Goal: Check status: Check status

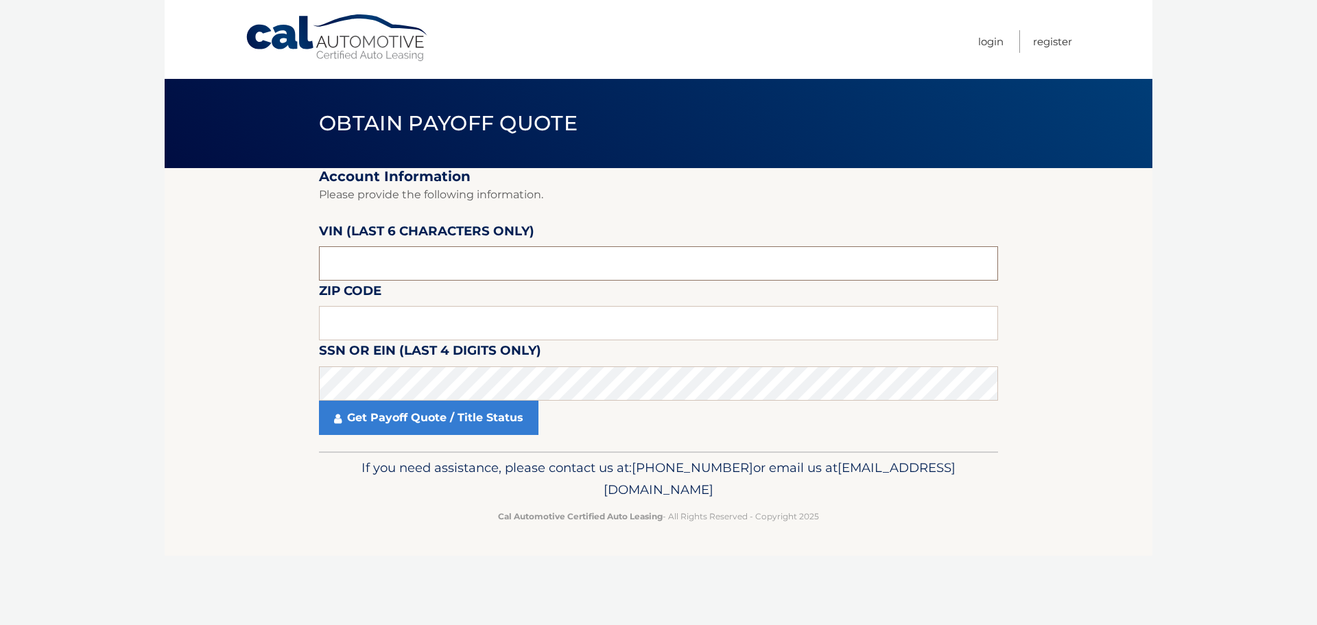
click at [463, 257] on input "text" at bounding box center [658, 263] width 679 height 34
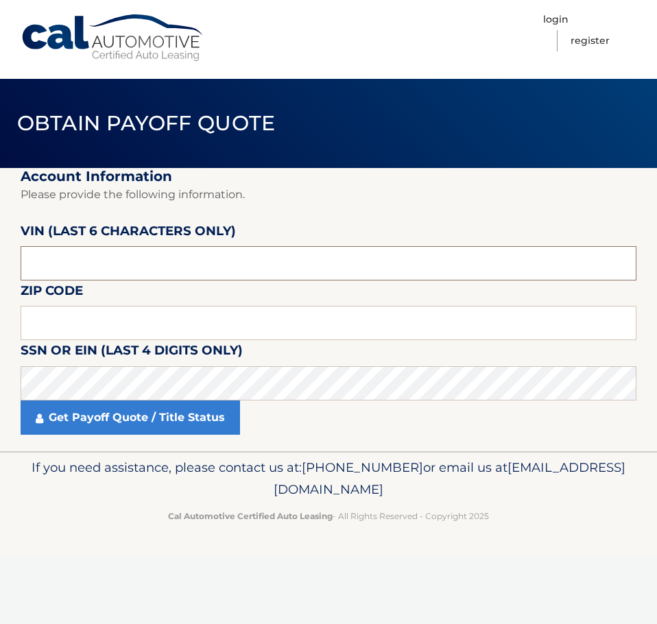
click at [258, 254] on input "text" at bounding box center [329, 263] width 616 height 34
click at [261, 259] on input "text" at bounding box center [329, 263] width 616 height 34
click at [260, 259] on input "text" at bounding box center [329, 263] width 616 height 34
type input "597046"
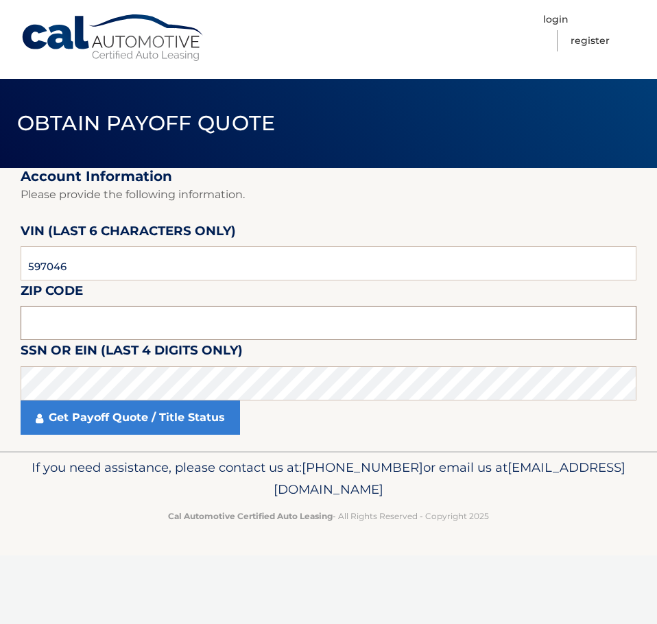
click at [191, 330] on input "text" at bounding box center [329, 323] width 616 height 34
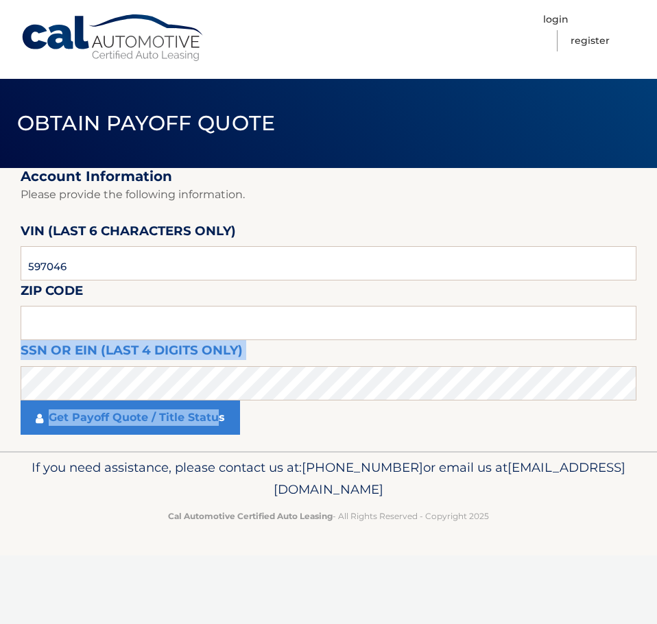
drag, startPoint x: 215, startPoint y: 422, endPoint x: 195, endPoint y: 322, distance: 102.1
click at [195, 322] on fieldset "Account Information Please provide the following information. VIN (last 6 chara…" at bounding box center [329, 309] width 616 height 283
click at [195, 322] on input "text" at bounding box center [329, 323] width 616 height 34
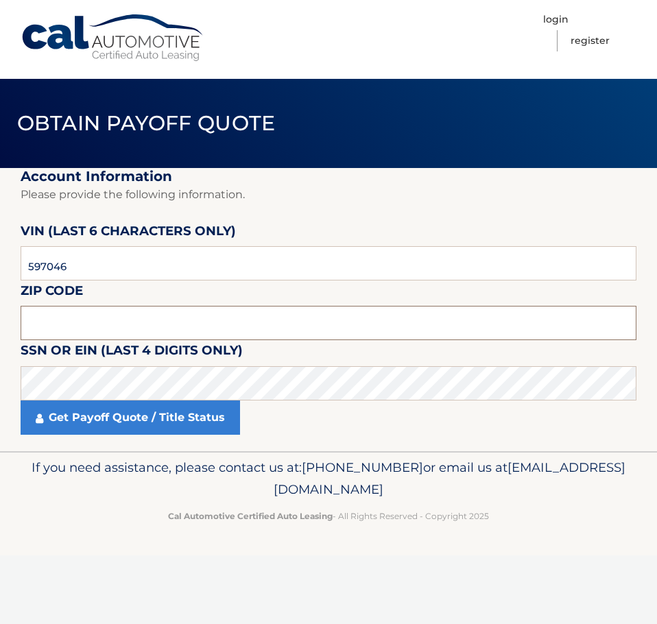
paste input "16506"
type input "16506"
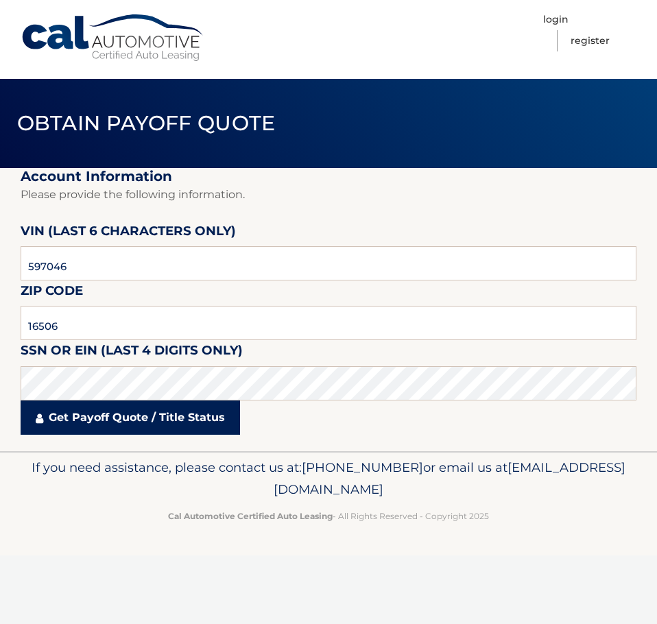
click at [123, 423] on link "Get Payoff Quote / Title Status" at bounding box center [130, 417] width 219 height 34
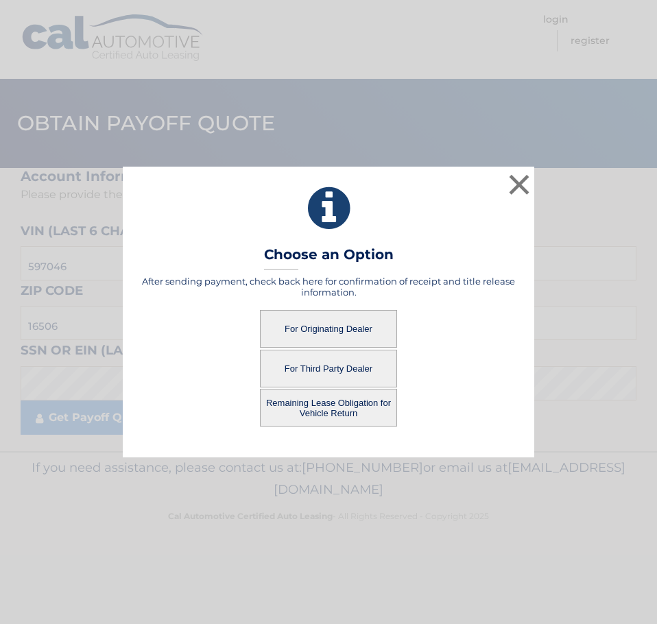
click at [341, 333] on button "For Originating Dealer" at bounding box center [328, 329] width 137 height 38
click at [328, 326] on button "For Originating Dealer" at bounding box center [328, 329] width 137 height 38
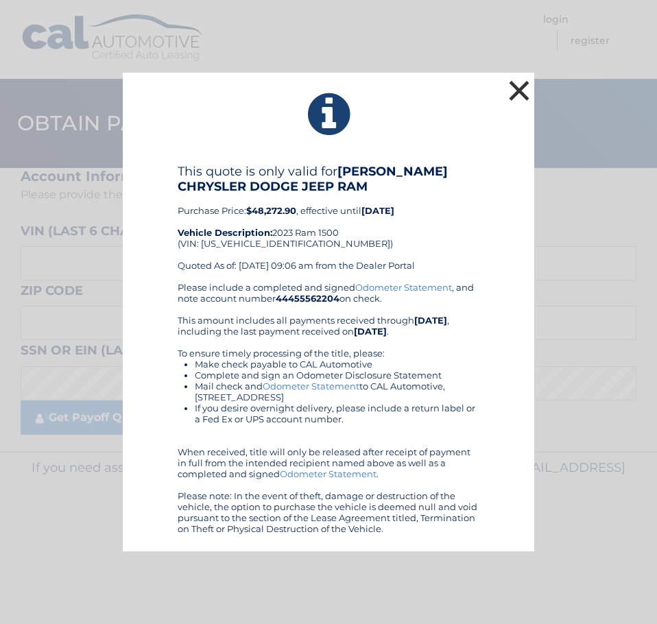
click at [520, 90] on button "×" at bounding box center [518, 90] width 27 height 27
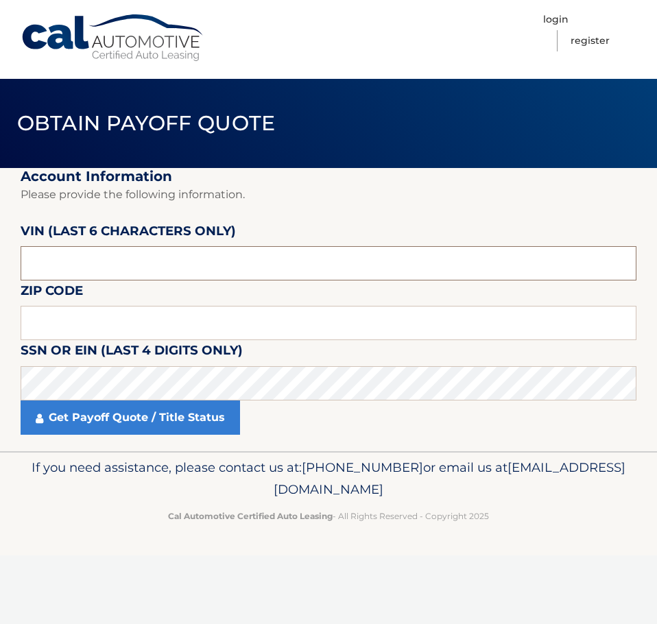
click at [351, 270] on input "text" at bounding box center [329, 263] width 616 height 34
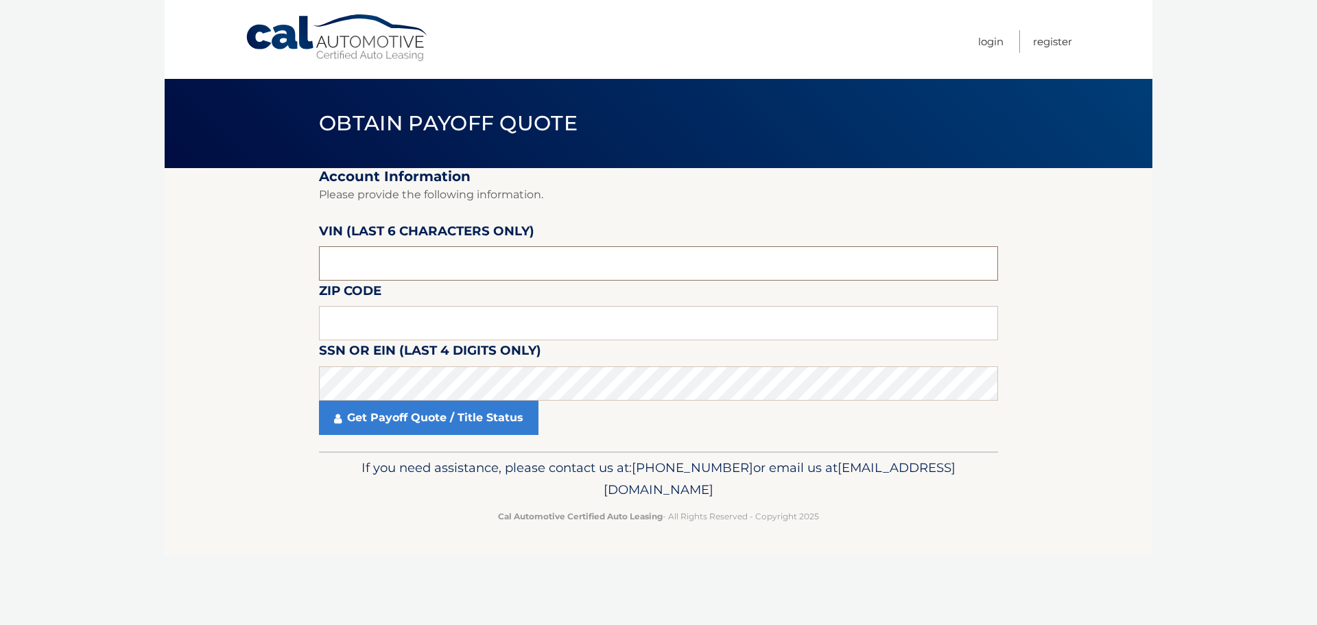
click at [432, 279] on input "text" at bounding box center [658, 263] width 679 height 34
type input "597046"
type input "16506"
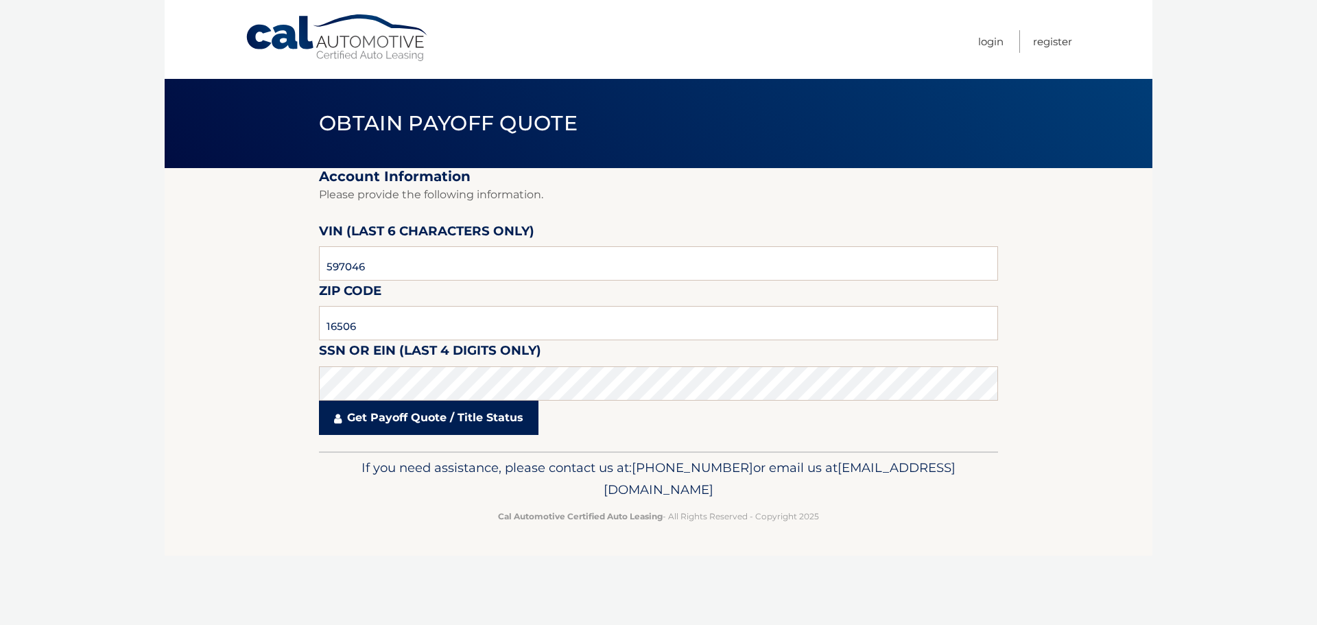
click at [396, 432] on link "Get Payoff Quote / Title Status" at bounding box center [428, 417] width 219 height 34
click at [405, 402] on link "Get Payoff Quote / Title Status" at bounding box center [428, 417] width 219 height 34
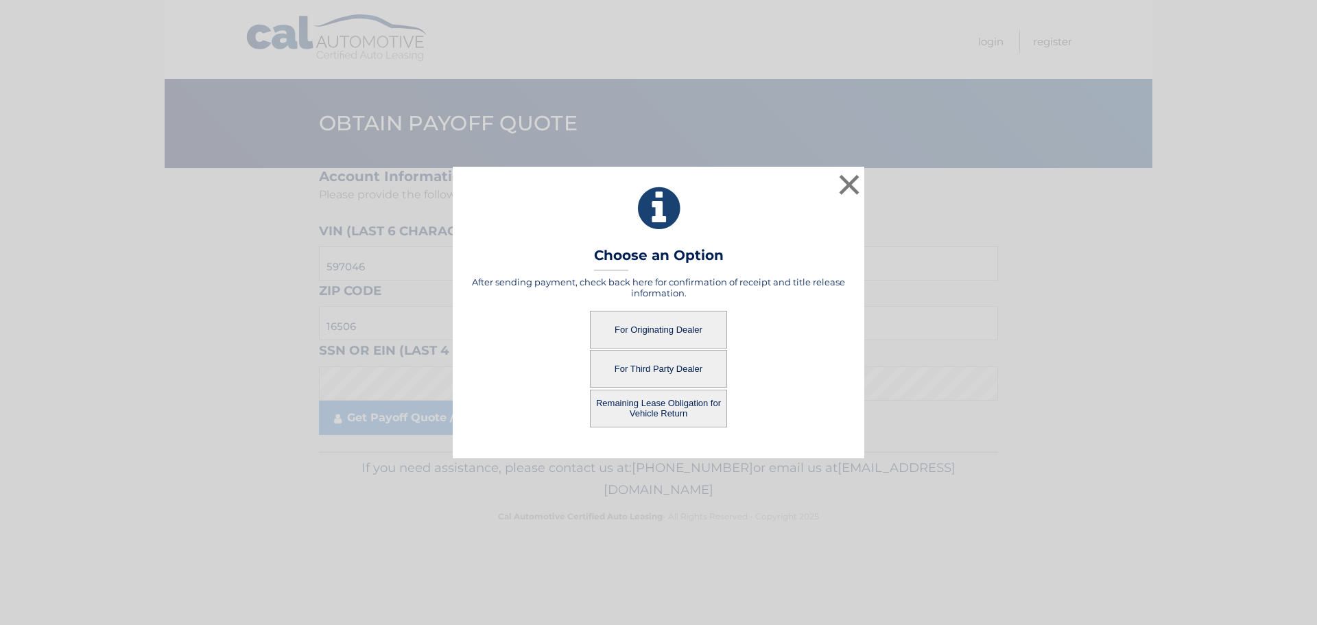
click at [682, 400] on button "Remaining Lease Obligation for Vehicle Return" at bounding box center [658, 408] width 137 height 38
click at [646, 402] on button "Remaining Lease Obligation for Vehicle Return" at bounding box center [658, 408] width 137 height 38
